Goal: Find specific page/section: Find specific page/section

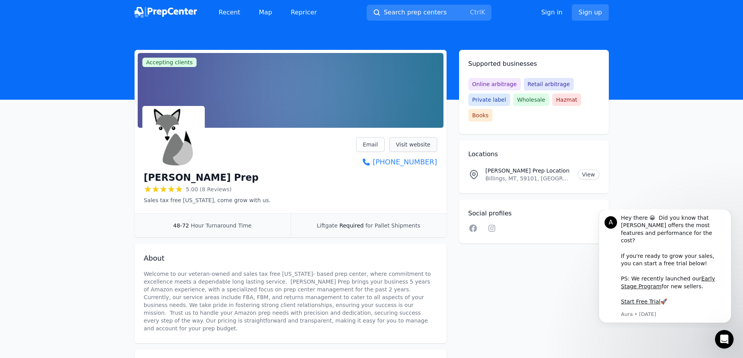
click at [408, 145] on link "Visit website" at bounding box center [413, 144] width 48 height 15
click at [385, 144] on link "Email" at bounding box center [370, 144] width 28 height 15
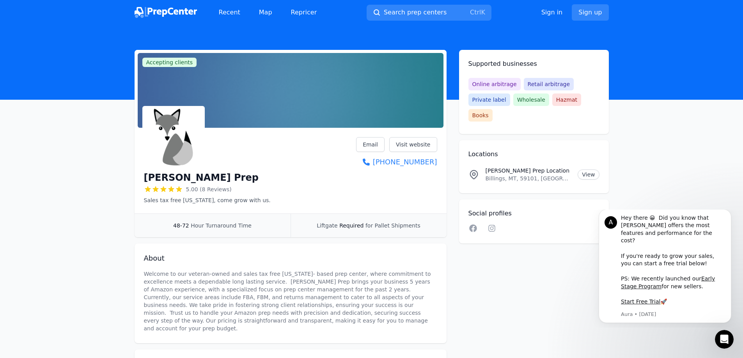
click at [172, 10] on img at bounding box center [166, 12] width 62 height 11
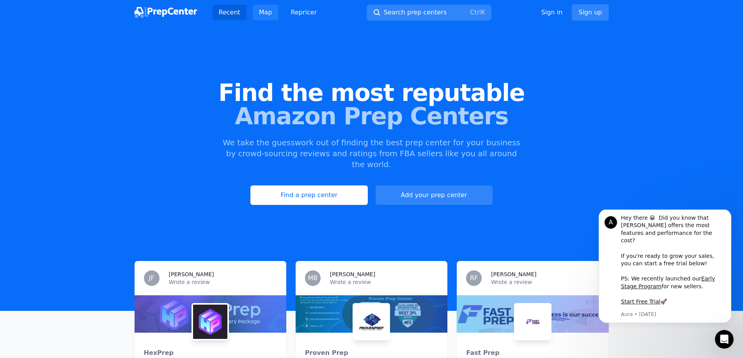
click at [263, 10] on link "Map" at bounding box center [266, 13] width 26 height 16
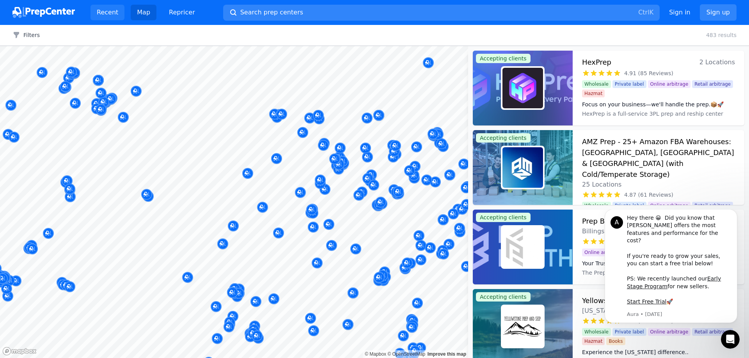
click at [108, 15] on link "Recent" at bounding box center [107, 13] width 34 height 16
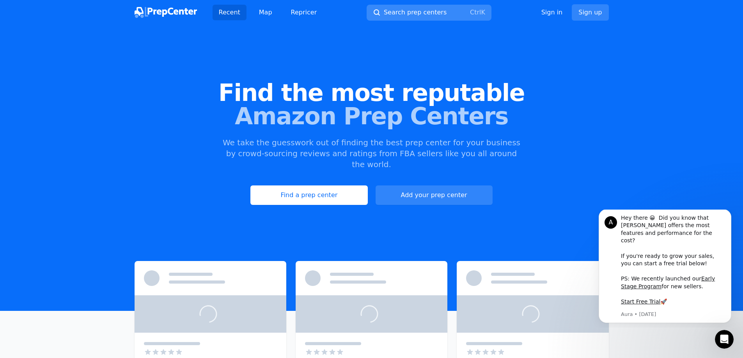
click at [404, 14] on span "Search prep centers" at bounding box center [415, 12] width 63 height 9
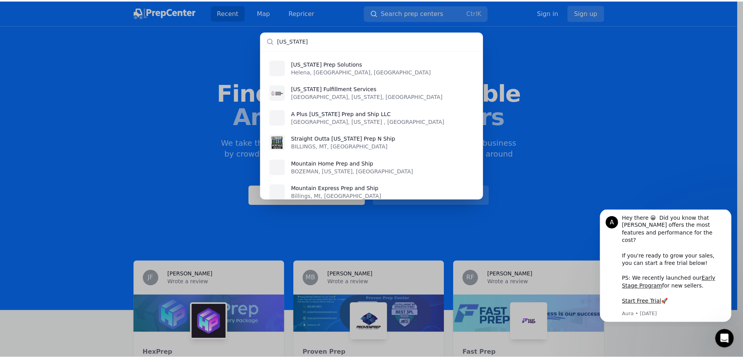
scroll to position [60, 0]
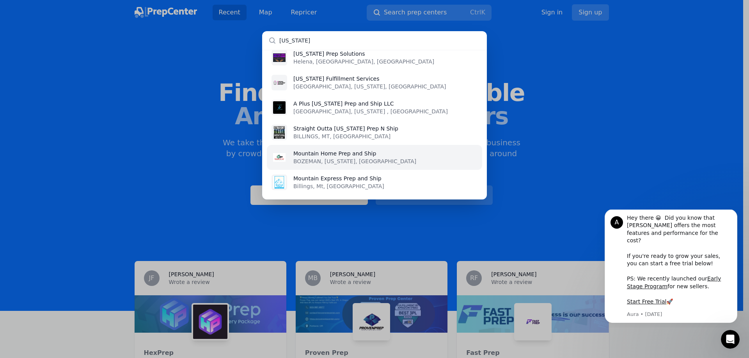
type input "[US_STATE]"
drag, startPoint x: 358, startPoint y: 160, endPoint x: 337, endPoint y: 159, distance: 21.1
click at [337, 159] on p "BOZEMAN, [US_STATE], [GEOGRAPHIC_DATA]" at bounding box center [354, 162] width 123 height 8
